Goal: Navigation & Orientation: Find specific page/section

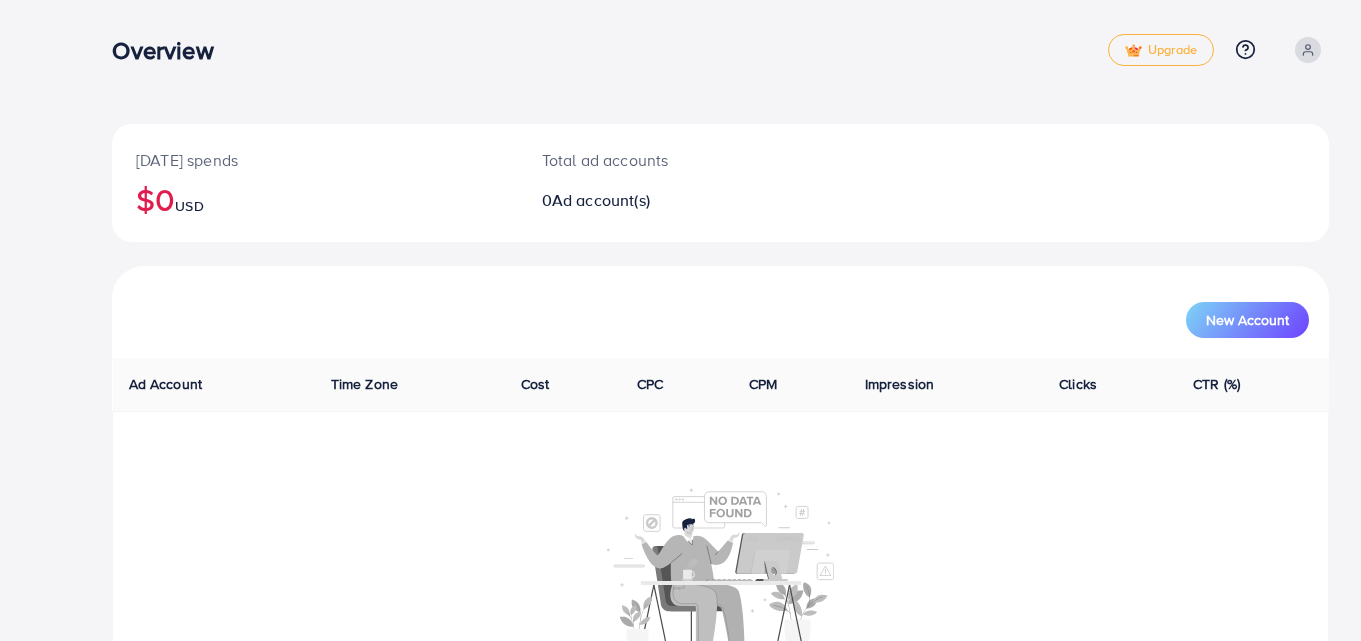
click at [1308, 51] on icon at bounding box center [1308, 50] width 14 height 14
click at [981, 77] on div "Overview Upgrade Help Center Contact Support Plans and Pricing Term and policy …" at bounding box center [720, 50] width 1217 height 58
click at [747, 54] on div "Overview" at bounding box center [609, 50] width 995 height 29
click at [100, 83] on div "Today's spends $0 USD Total ad accounts 0 Ad account(s) New Account Ad Account …" at bounding box center [720, 379] width 1281 height 758
